Goal: Check status: Check status

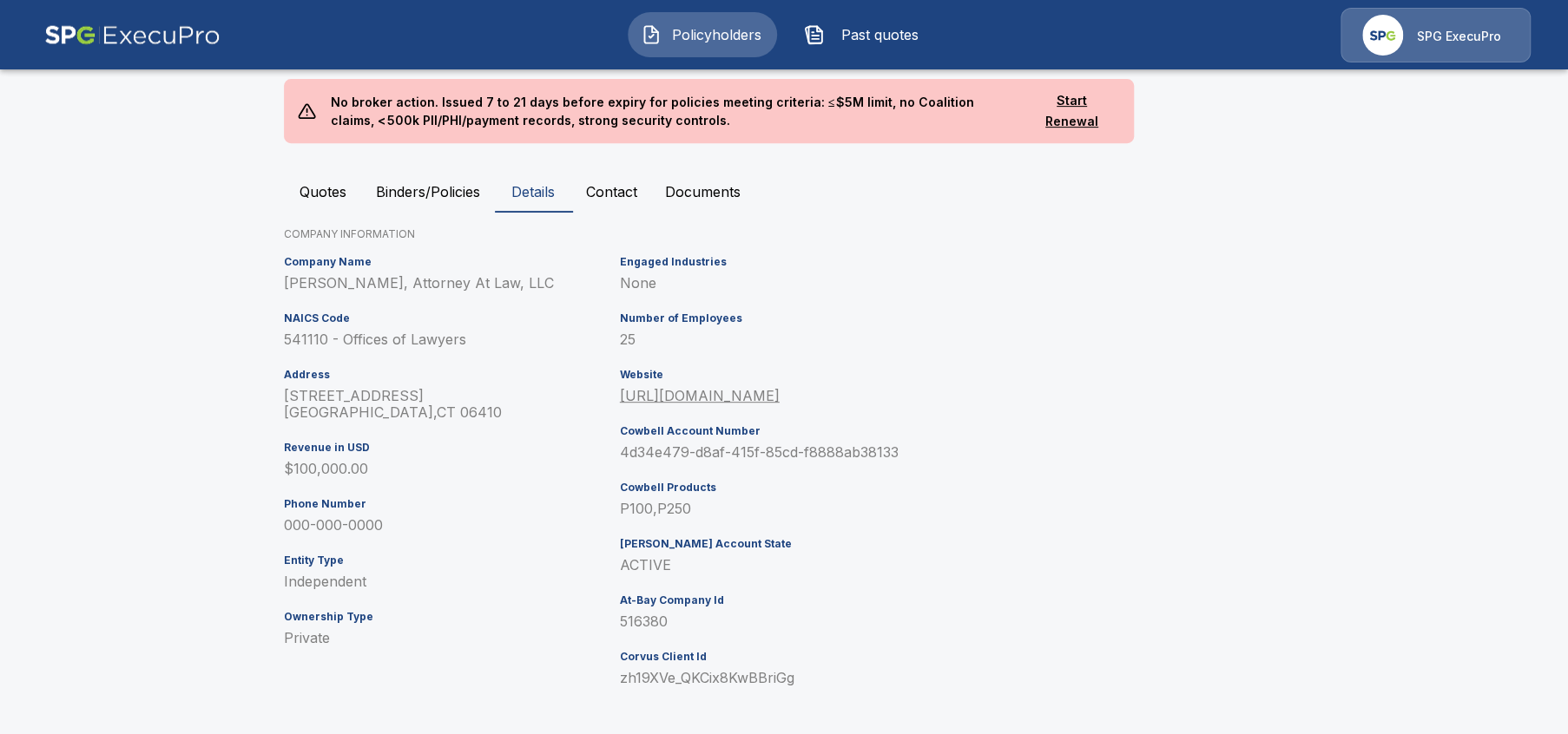
click at [139, 333] on main "Policyholders / [PERSON_NAME], Attorney At Law, LLC [PERSON_NAME], Attorney At …" at bounding box center [784, 181] width 1568 height 1119
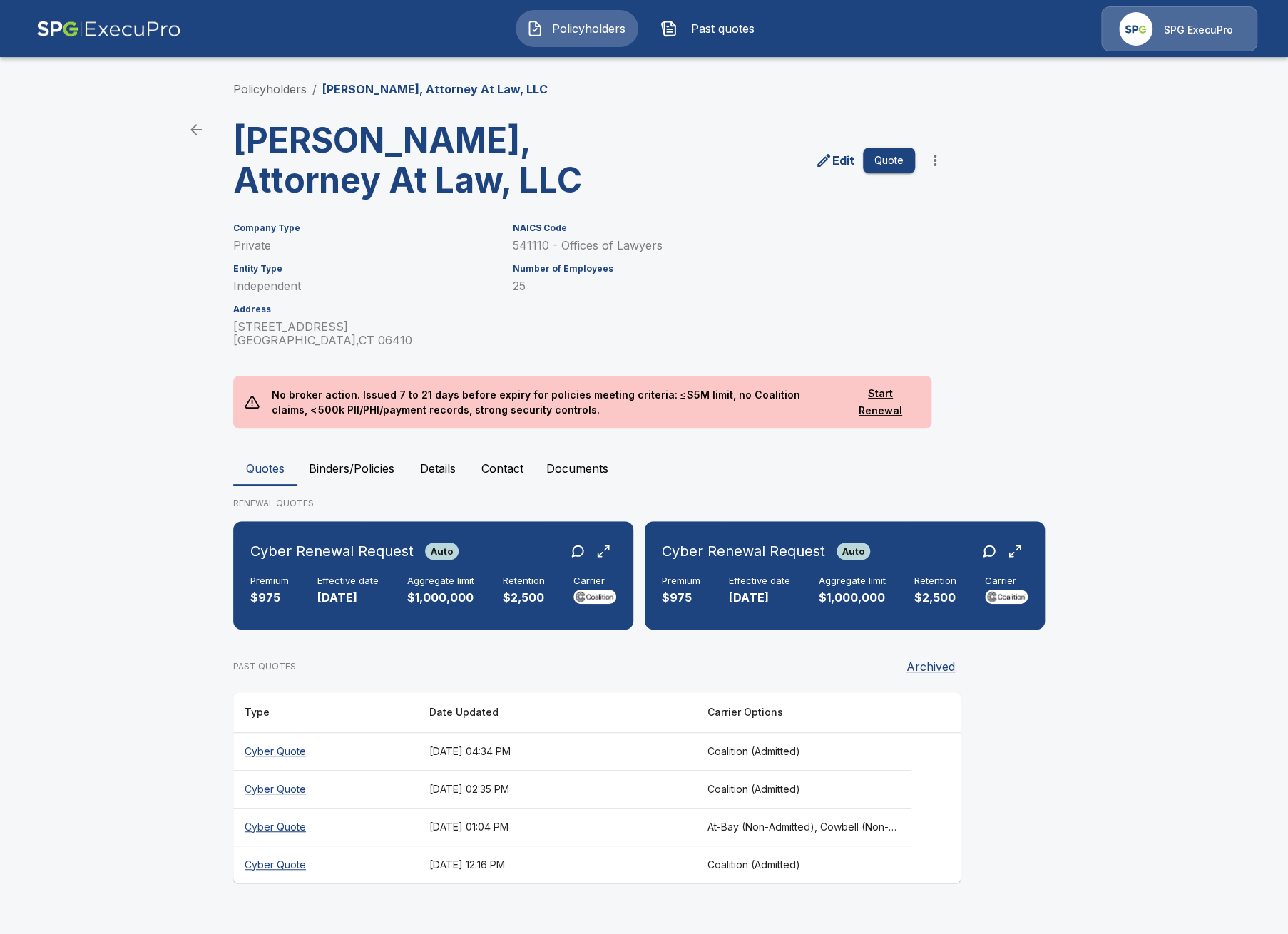
click at [614, 602] on th "September 1, 2025 at 04:34 PM" at bounding box center [556, 751] width 277 height 38
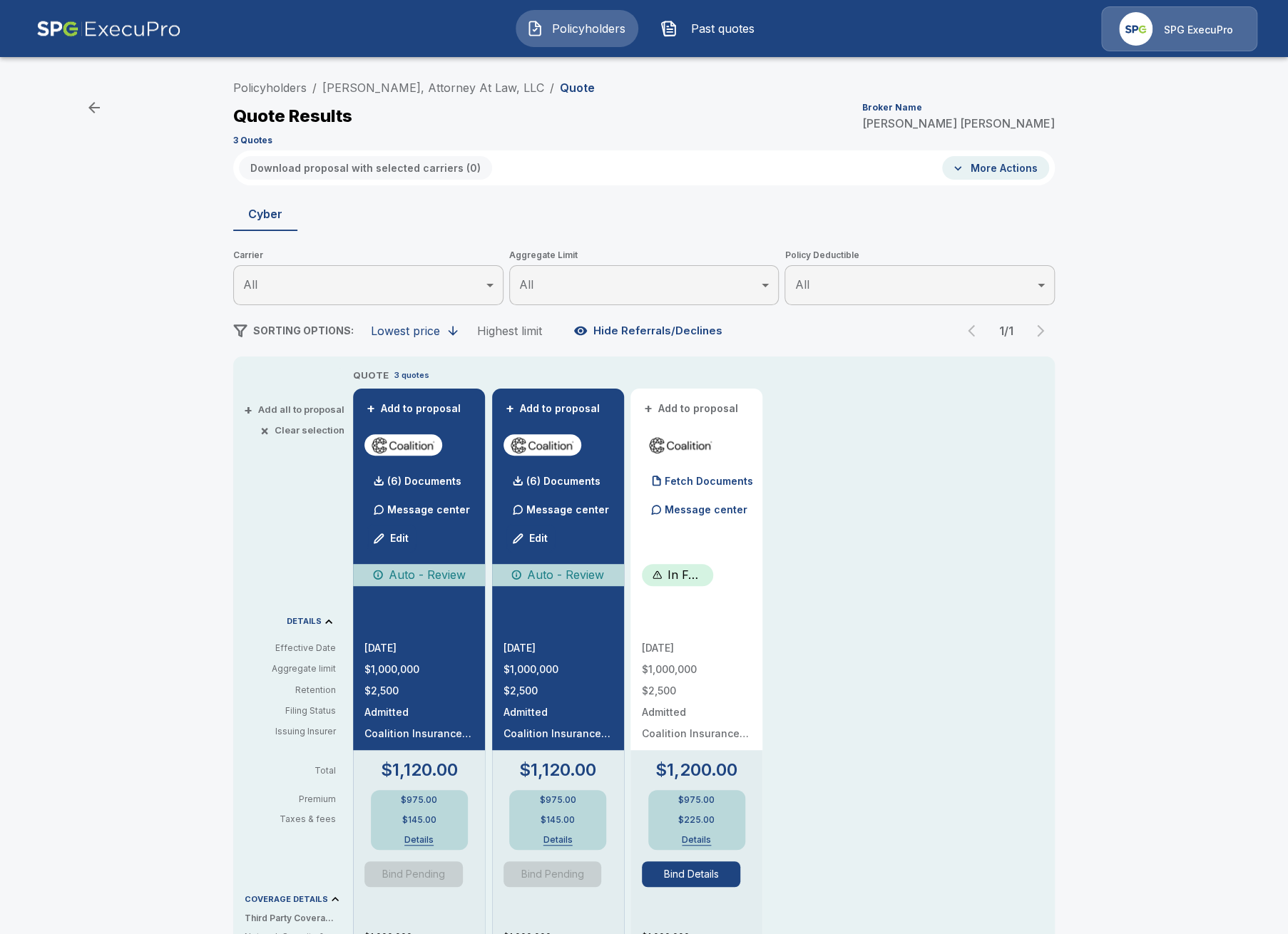
click at [415, 602] on button "Details" at bounding box center [419, 840] width 57 height 9
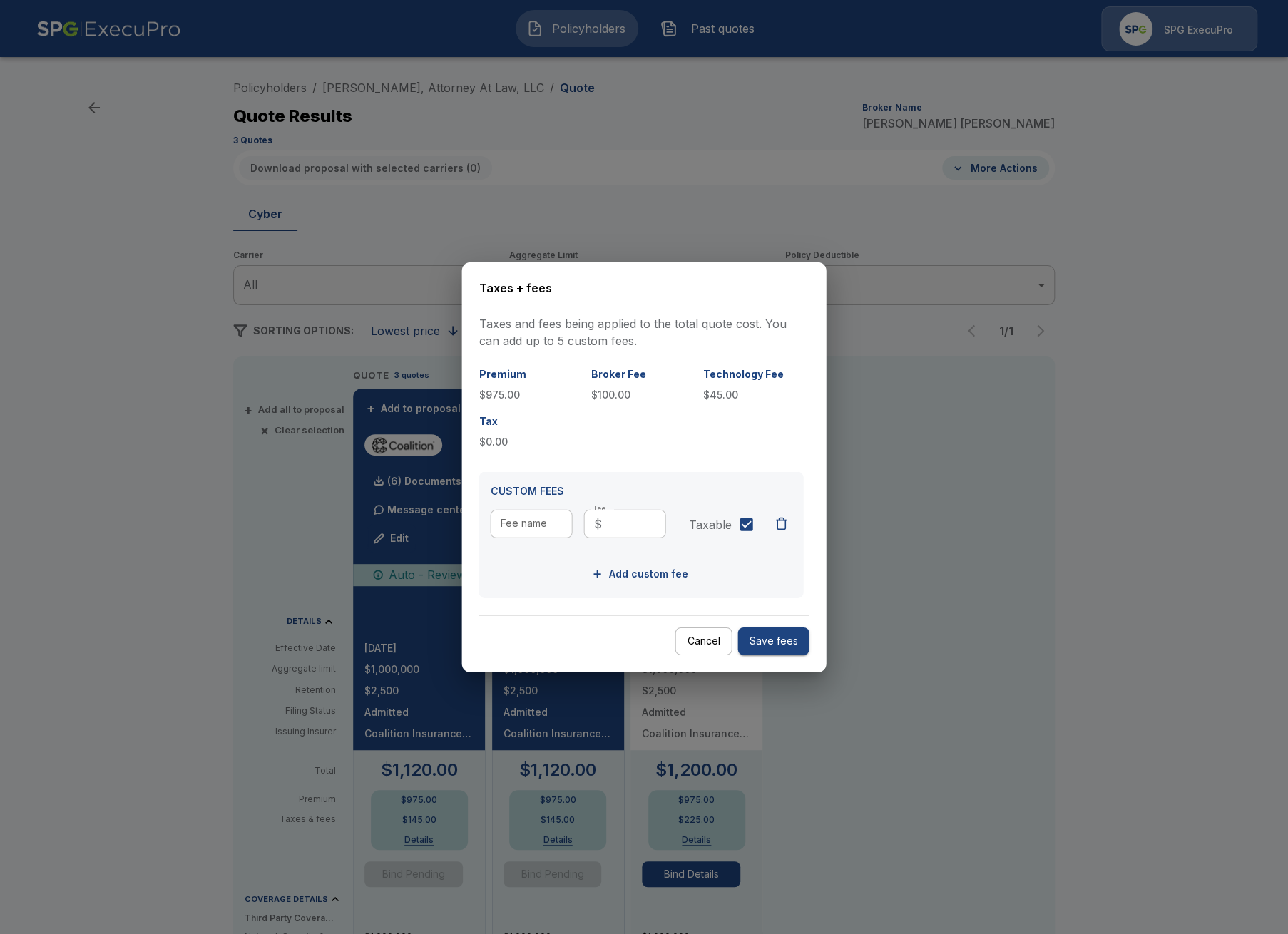
click at [950, 602] on div at bounding box center [644, 467] width 1288 height 934
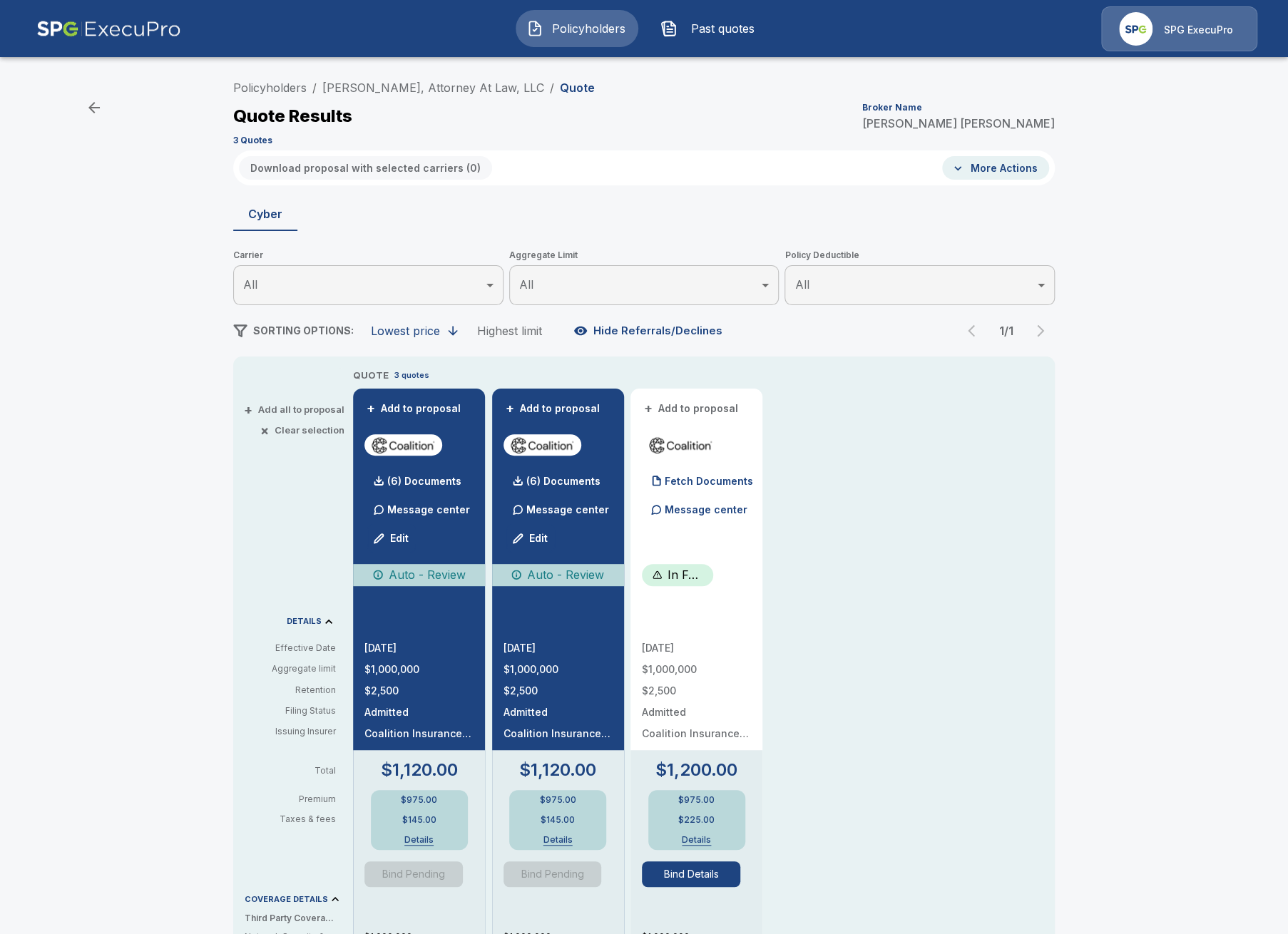
click at [555, 602] on button "Details" at bounding box center [557, 840] width 57 height 9
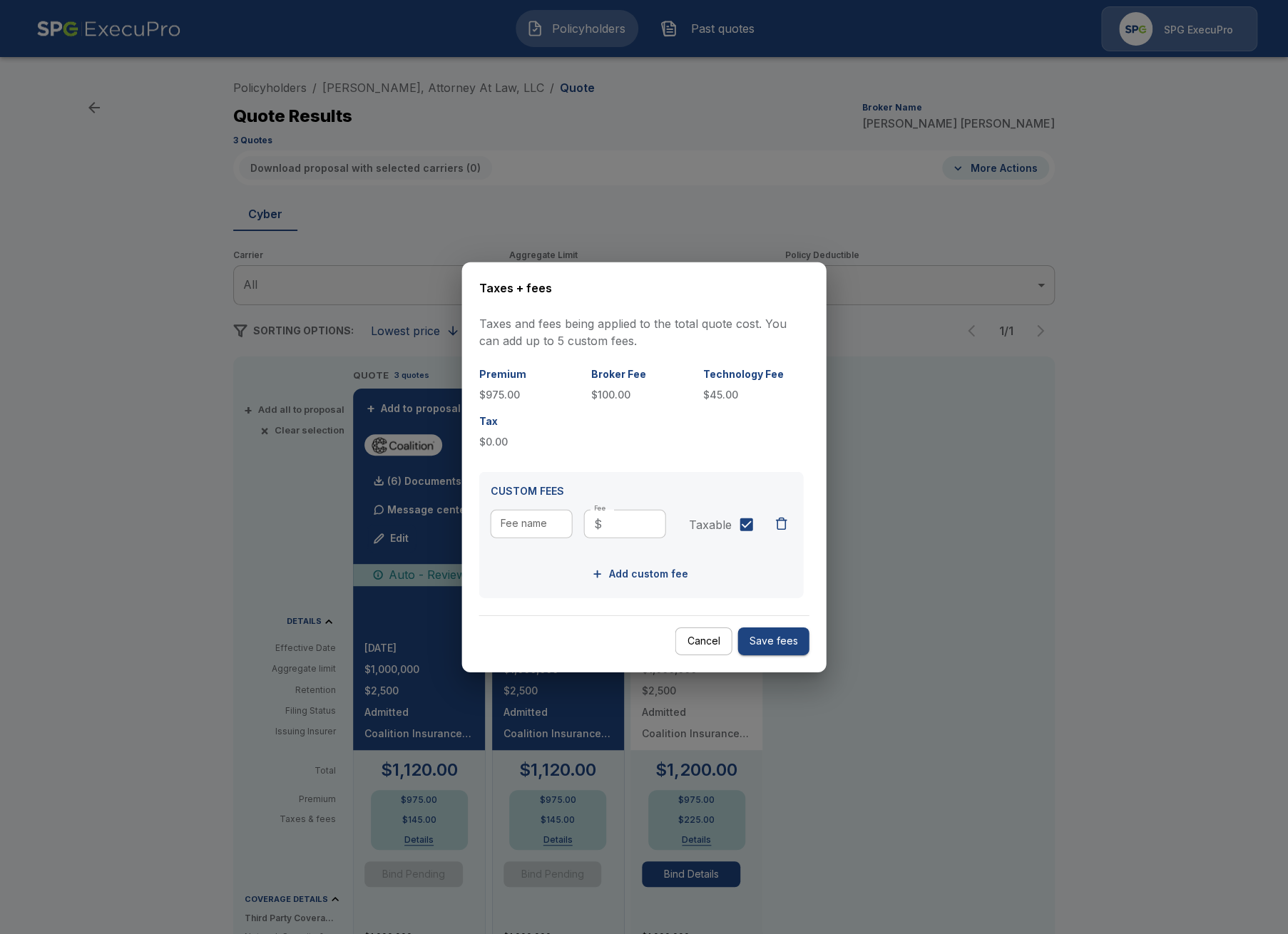
click at [970, 602] on div at bounding box center [644, 467] width 1288 height 934
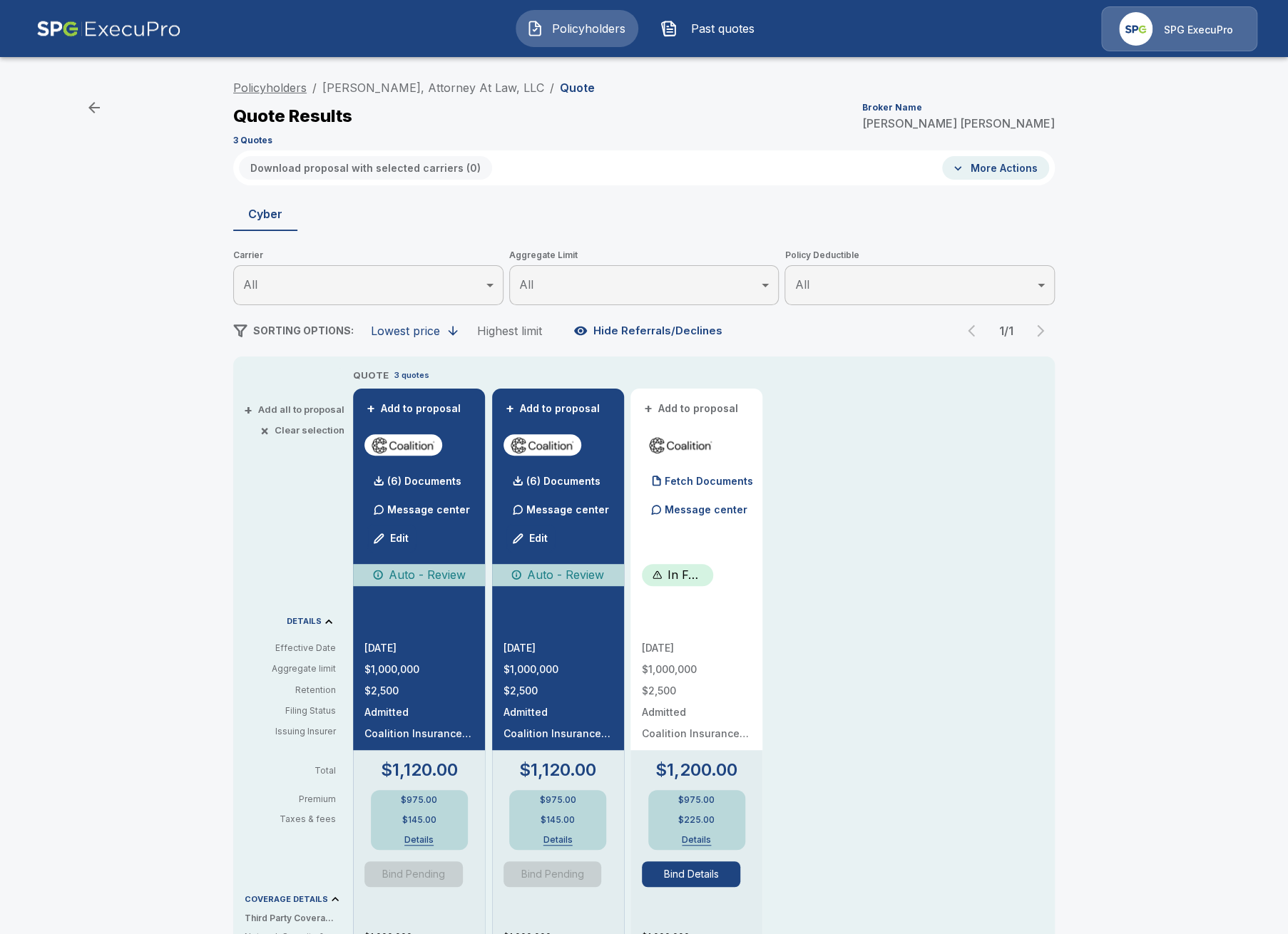
click at [278, 89] on link "Policyholders" at bounding box center [270, 87] width 73 height 14
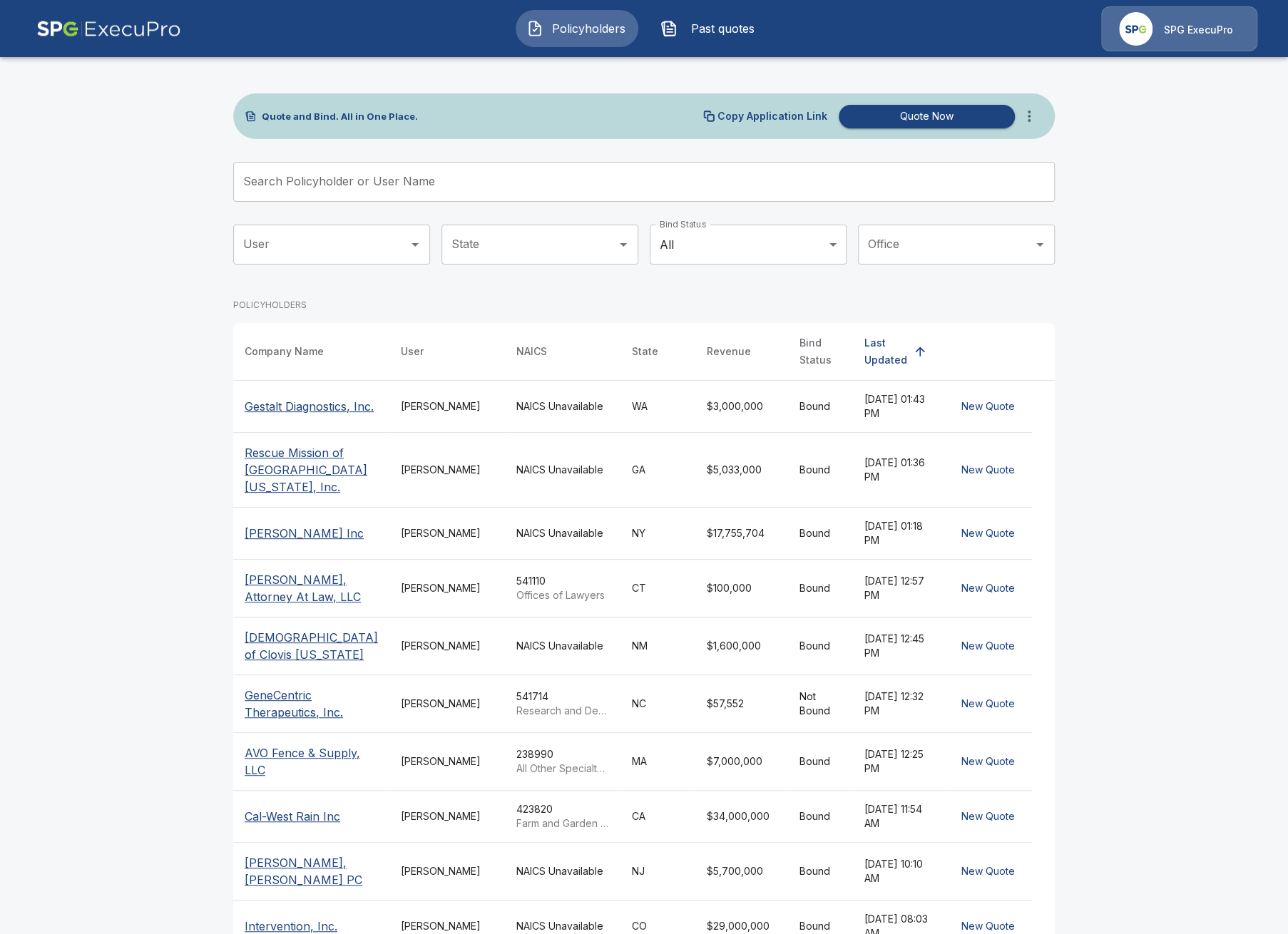
click at [145, 671] on main "Quote and Bind. All in One Place. Copy Application Link Quote Now Search Policy…" at bounding box center [644, 507] width 1288 height 1015
